Goal: Check status: Check status

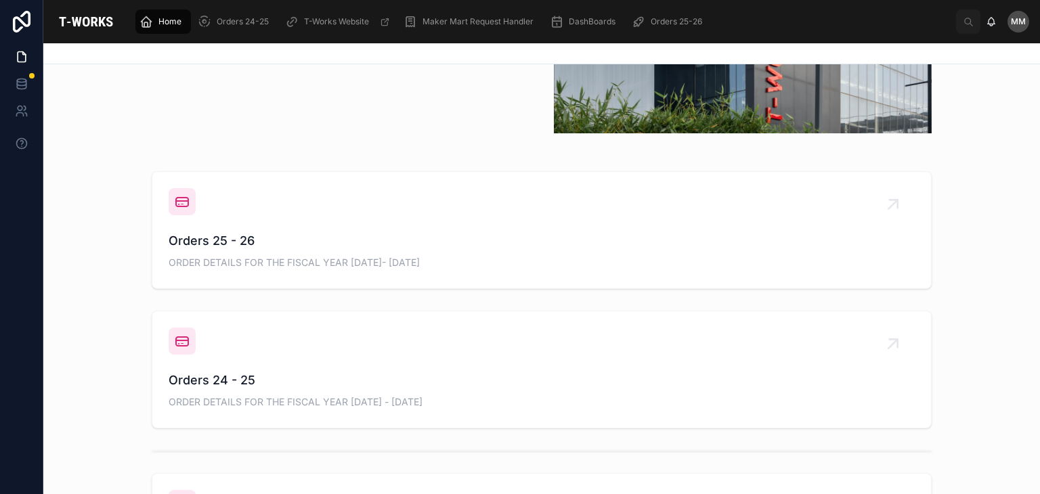
scroll to position [428, 0]
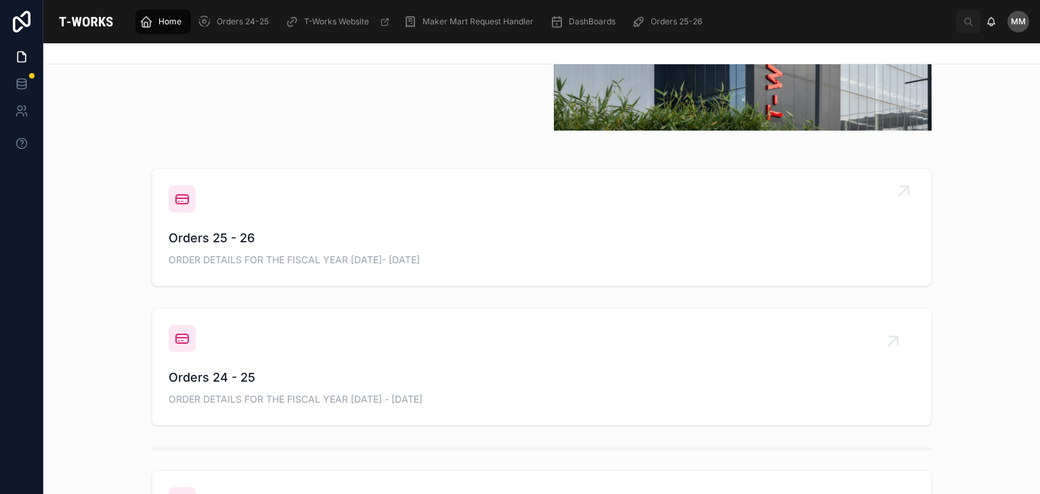
click at [237, 242] on span "Orders 25 - 26" at bounding box center [542, 238] width 746 height 19
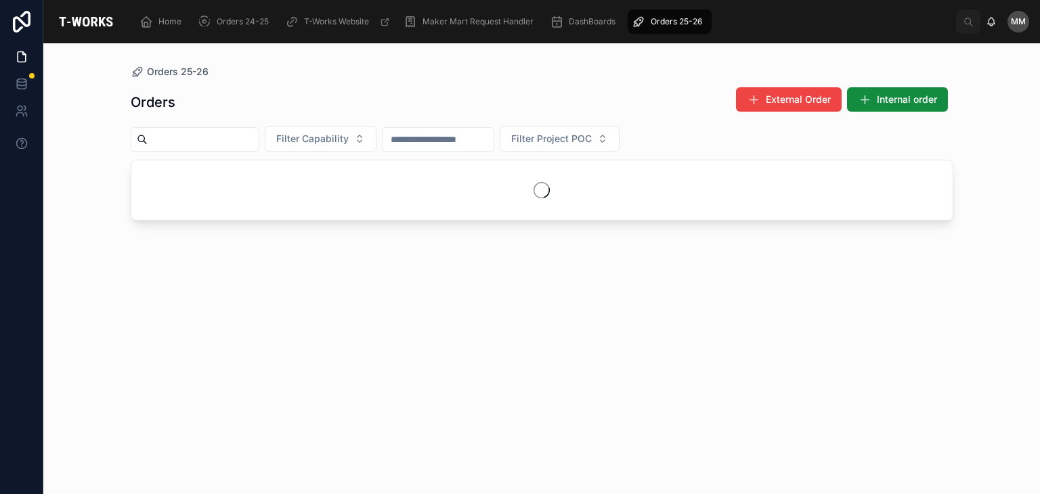
click at [237, 242] on div "Orders External Order Internal order Filter Capability Filter Project POC" at bounding box center [542, 279] width 823 height 400
click at [324, 139] on span "Filter Capability" at bounding box center [312, 139] width 72 height 14
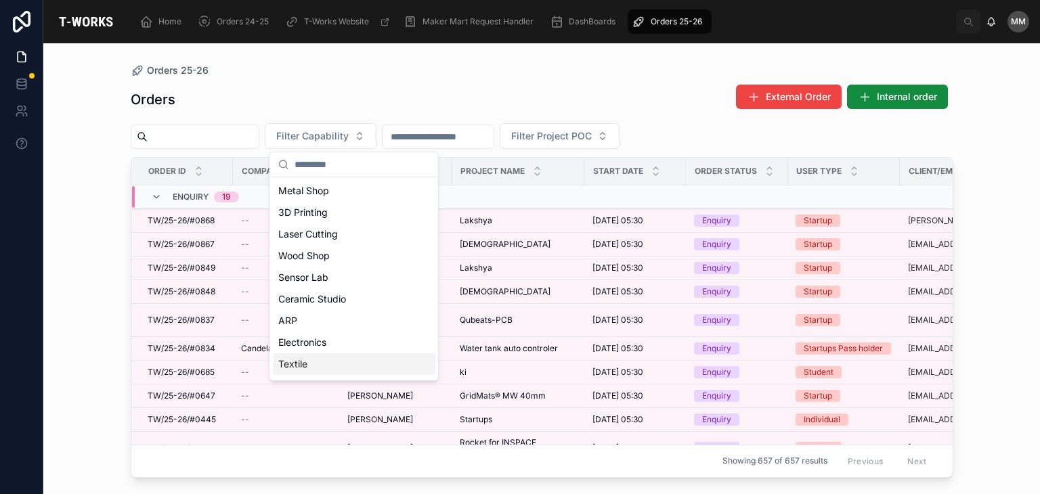
click at [295, 365] on div "Textile" at bounding box center [354, 364] width 163 height 22
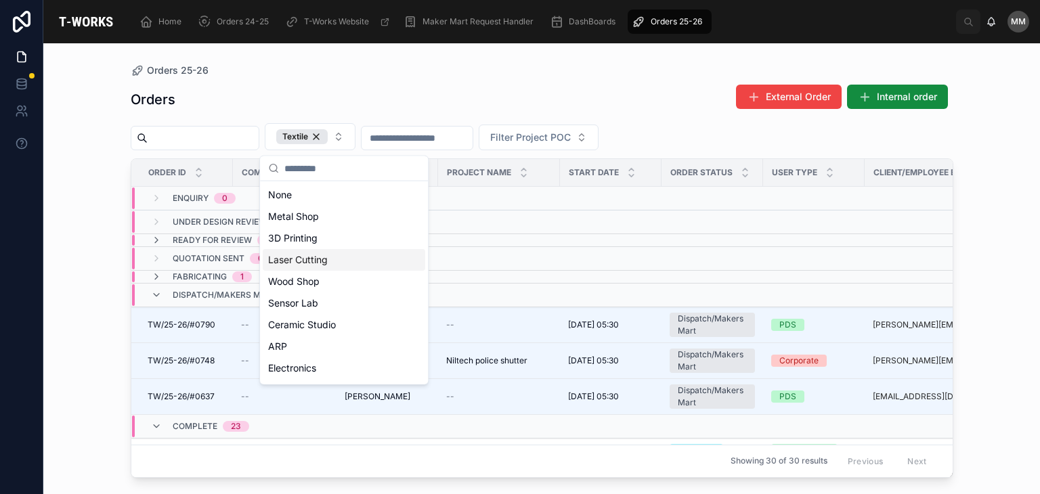
click at [107, 224] on div "Orders 25-26 Orders External Order Internal order Textile Filter Project POC Or…" at bounding box center [541, 268] width 997 height 451
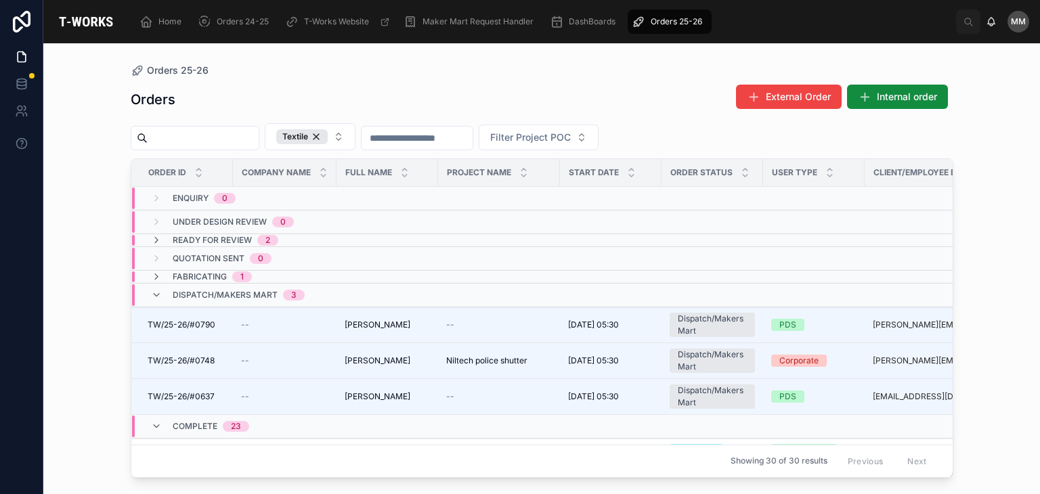
click at [290, 235] on div "Ready for Review 2" at bounding box center [215, 240] width 160 height 11
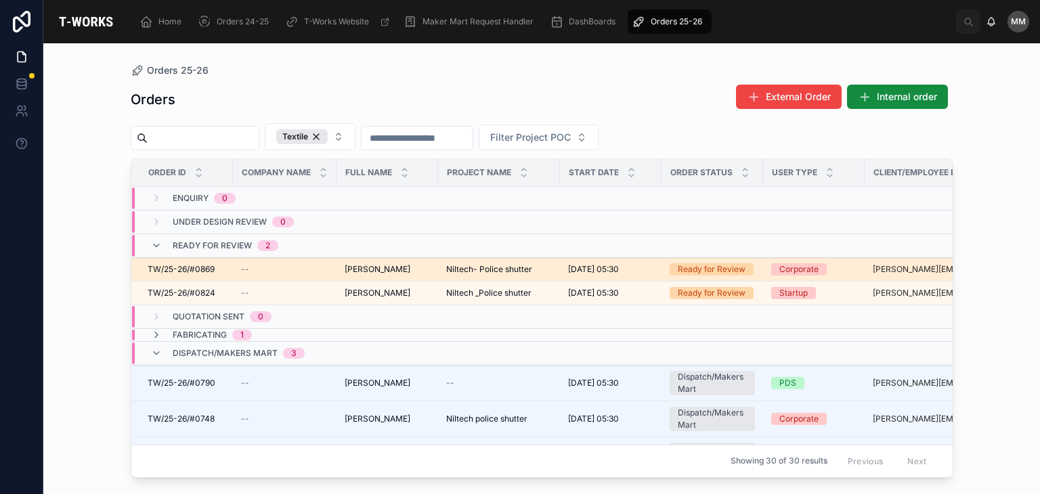
click at [197, 270] on span "TW/25-26/#0869" at bounding box center [181, 269] width 67 height 11
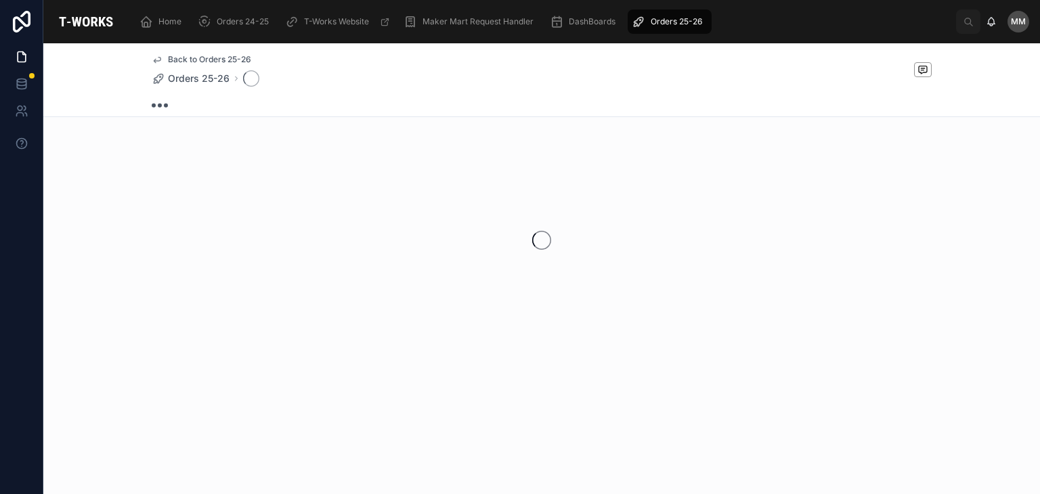
click at [197, 270] on div at bounding box center [541, 240] width 997 height 214
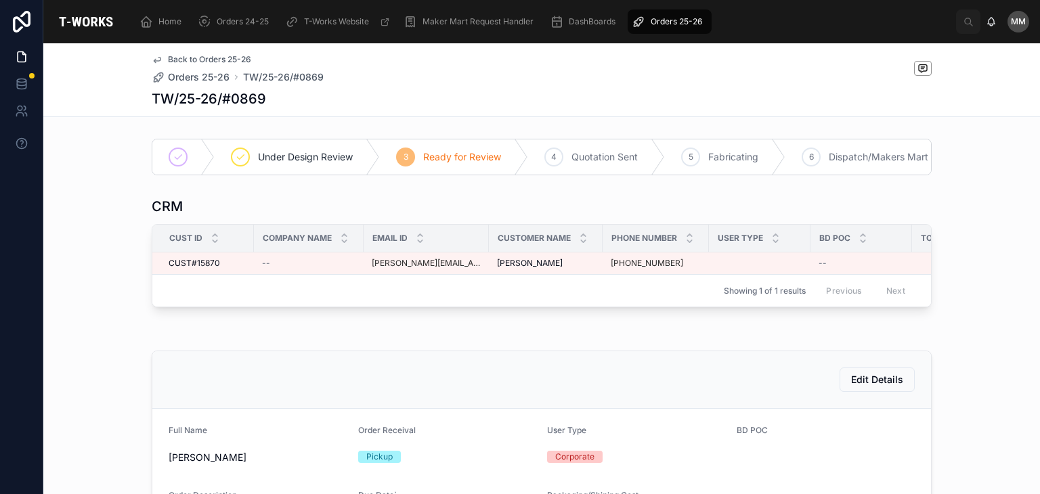
click at [195, 98] on h1 "TW/25-26/#0869" at bounding box center [209, 98] width 114 height 19
copy h1 "TW/25-26/#0869"
